Goal: Task Accomplishment & Management: Manage account settings

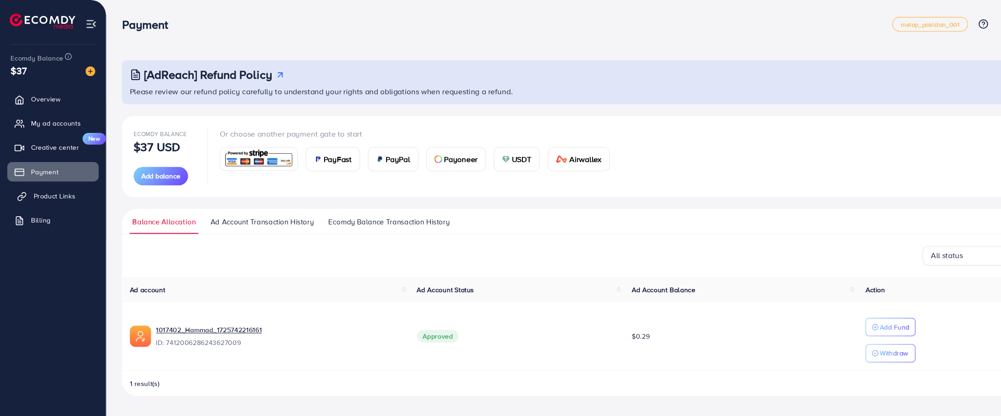
click at [26, 178] on link "Product Links" at bounding box center [50, 184] width 86 height 18
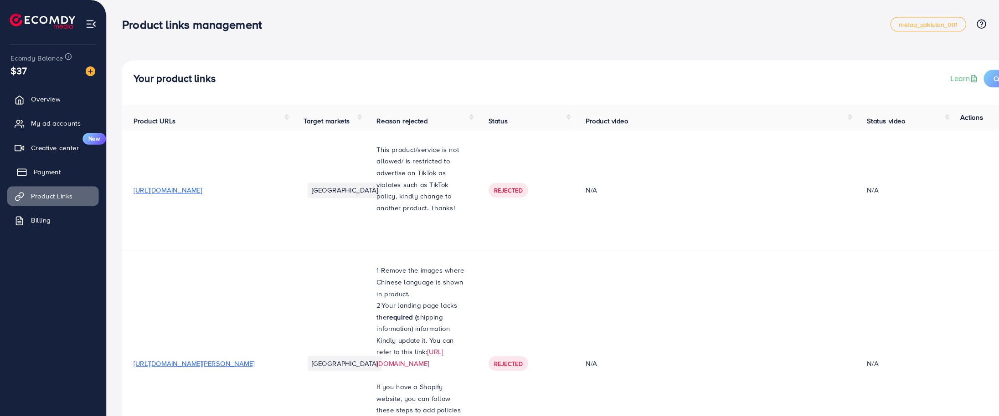
click at [36, 155] on link "Payment" at bounding box center [50, 161] width 86 height 18
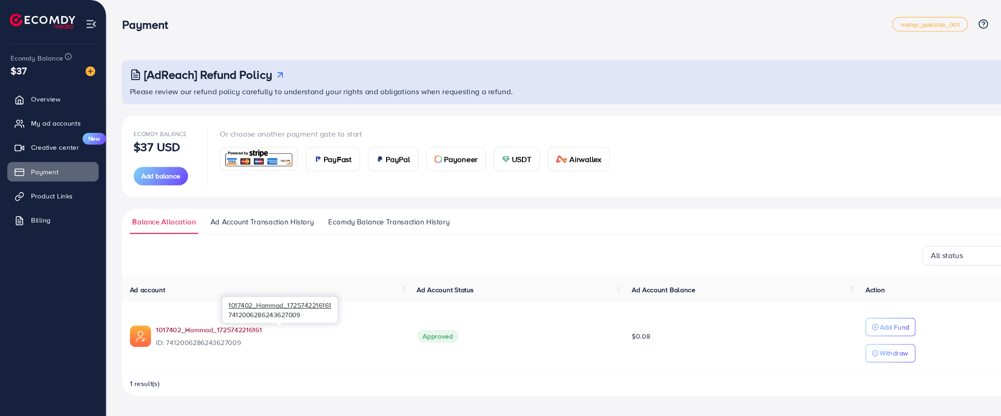
click at [217, 310] on link "1017402_Hammad_1725742216161" at bounding box center [261, 309] width 230 height 9
